Goal: Find specific page/section: Find specific page/section

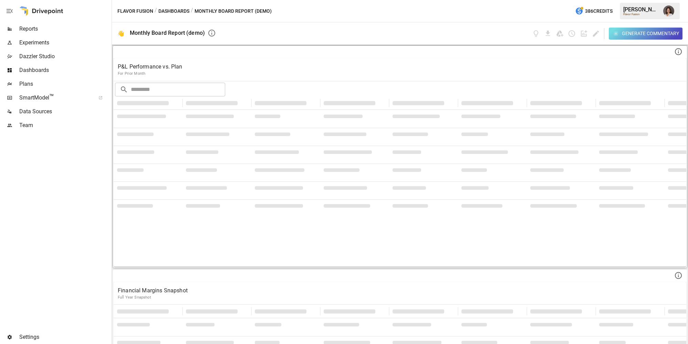
click at [545, 54] on div at bounding box center [400, 52] width 573 height 12
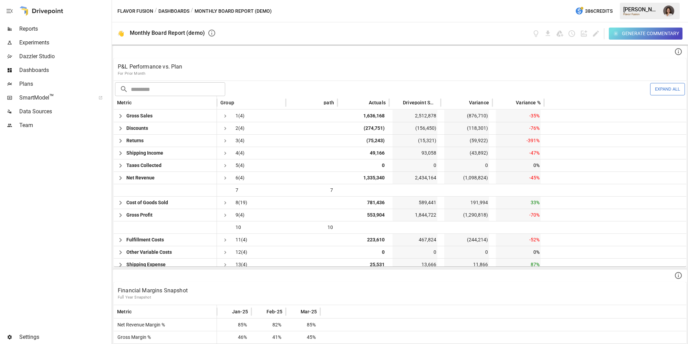
click at [62, 32] on span "Reports" at bounding box center [64, 29] width 91 height 8
